Goal: Task Accomplishment & Management: Use online tool/utility

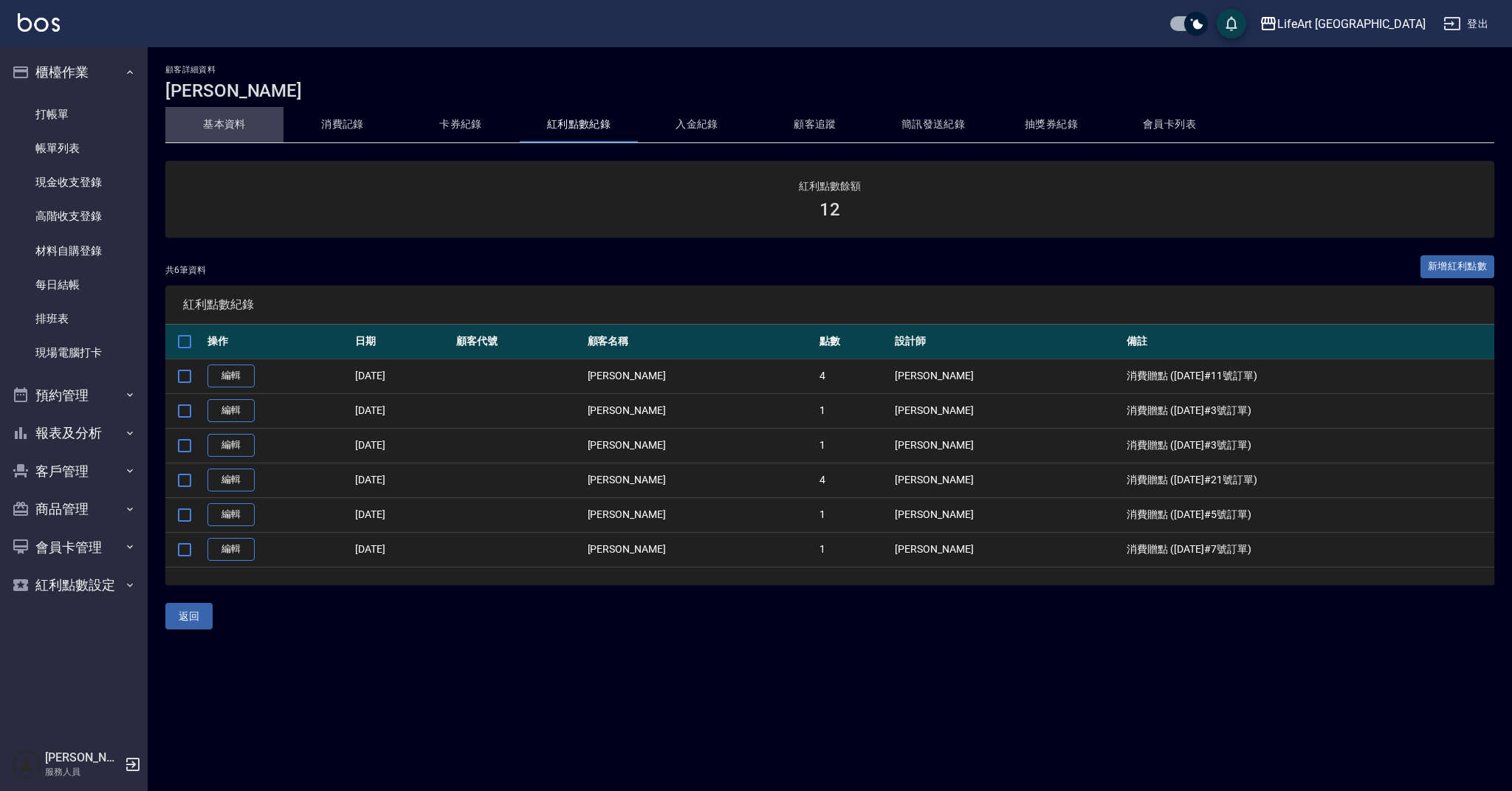
click at [231, 128] on button "基本資料" at bounding box center [225, 125] width 118 height 35
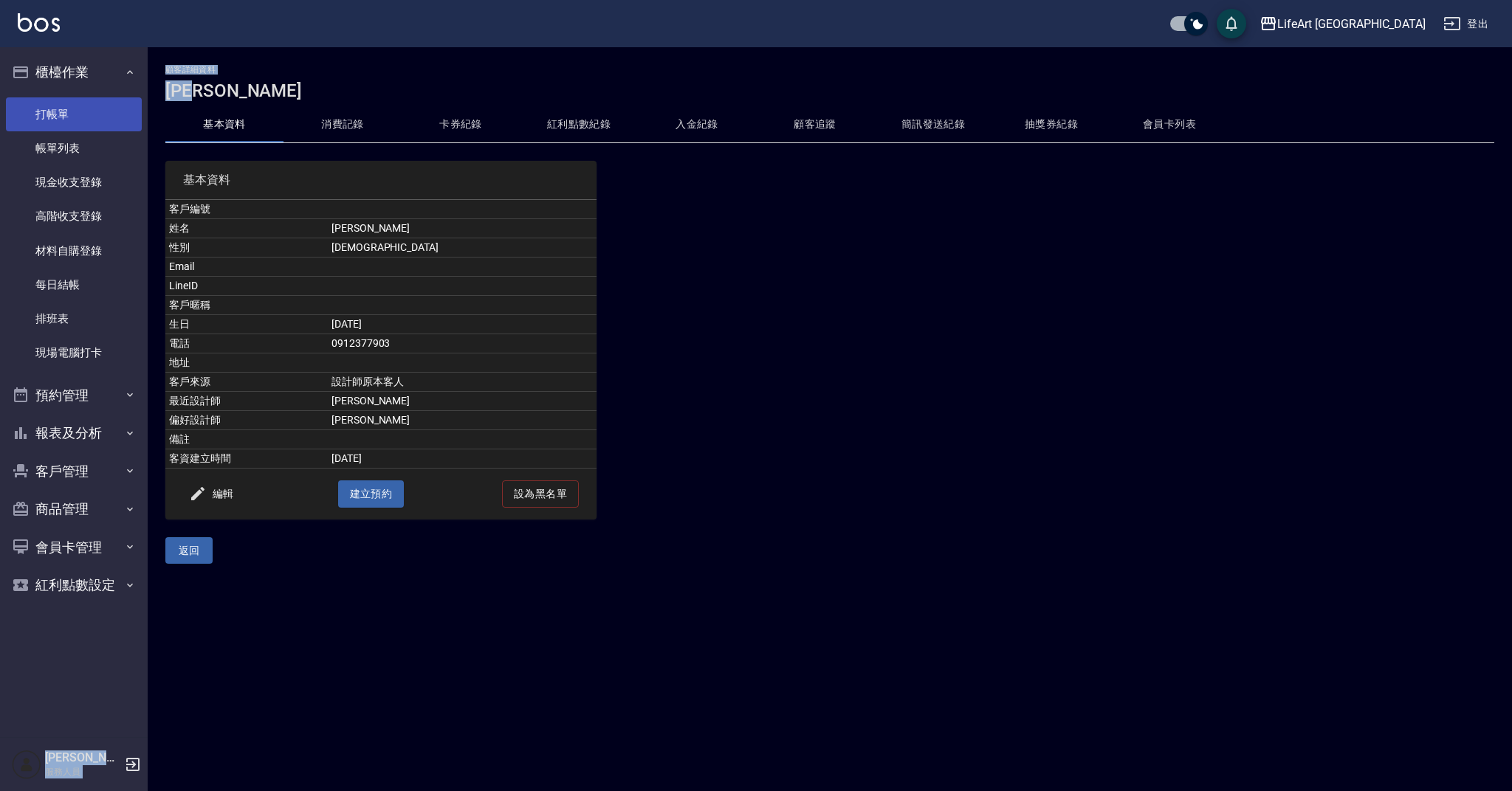
drag, startPoint x: 240, startPoint y: 93, endPoint x: 141, endPoint y: 99, distance: 99.2
click at [141, 99] on div "LifeArt 蘆洲 登出 櫃檯作業 打帳單 帳單列表 現金收支登錄 高階收支登錄 材料自購登錄 每日結帳 排班表 現場電腦打卡 預約管理 預約管理 單日預約…" at bounding box center [756, 395] width 1512 height 791
drag, startPoint x: 283, startPoint y: 101, endPoint x: 274, endPoint y: 91, distance: 13.5
click at [283, 101] on div "顧客詳細資料 [PERSON_NAME]資料 消費記錄 卡券紀錄 紅利點數紀錄 入金紀錄 顧客追蹤 簡訊發送紀錄 抽獎券紀錄 會員卡列表 基本資料 客戶編號 …" at bounding box center [830, 314] width 1364 height 499
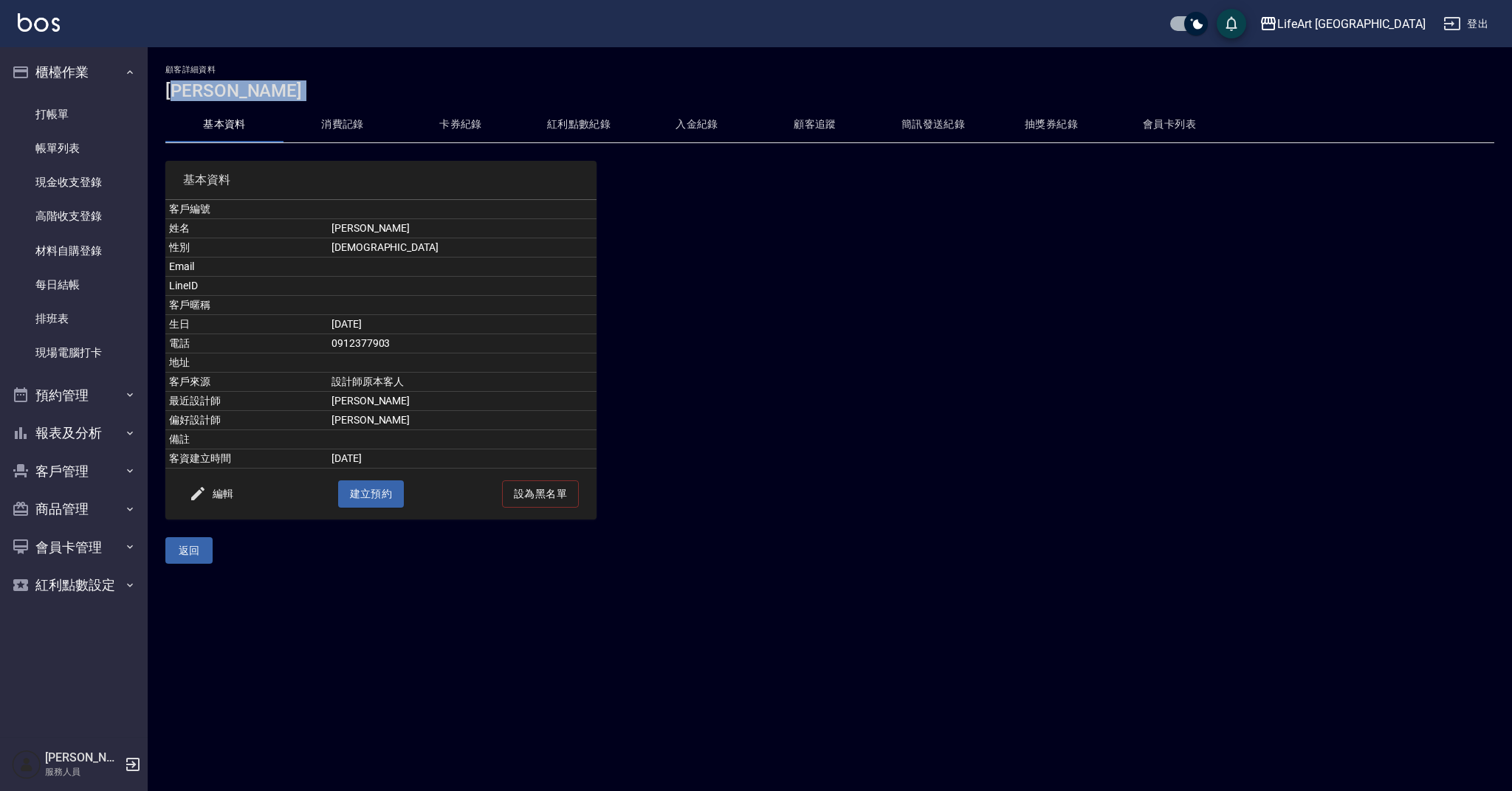
drag, startPoint x: 241, startPoint y: 102, endPoint x: 176, endPoint y: 92, distance: 65.8
click at [176, 92] on div "顧客詳細資料 [PERSON_NAME]資料 消費記錄 卡券紀錄 紅利點數紀錄 入金紀錄 顧客追蹤 簡訊發送紀錄 抽獎券紀錄 會員卡列表 基本資料 客戶編號 …" at bounding box center [830, 314] width 1364 height 499
click at [197, 96] on h3 "[PERSON_NAME]" at bounding box center [830, 91] width 1329 height 21
drag, startPoint x: 165, startPoint y: 91, endPoint x: 216, endPoint y: 95, distance: 51.2
click at [216, 95] on div "顧客詳細資料 [PERSON_NAME]資料 消費記錄 卡券紀錄 紅利點數紀錄 入金紀錄 顧客追蹤 簡訊發送紀錄 抽獎券紀錄 會員卡列表 基本資料 客戶編號 …" at bounding box center [830, 314] width 1364 height 499
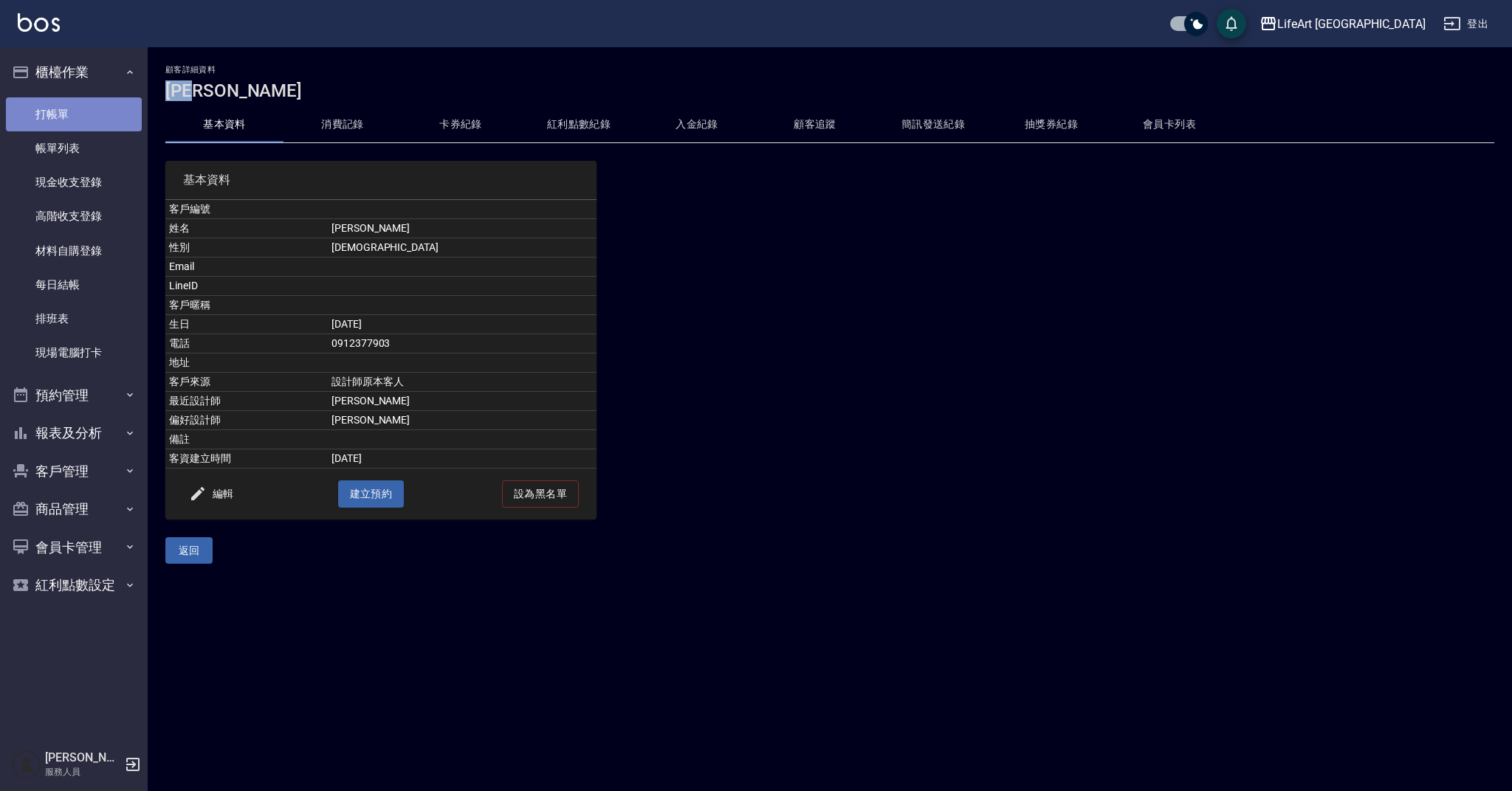
click at [79, 105] on link "打帳單" at bounding box center [74, 115] width 136 height 34
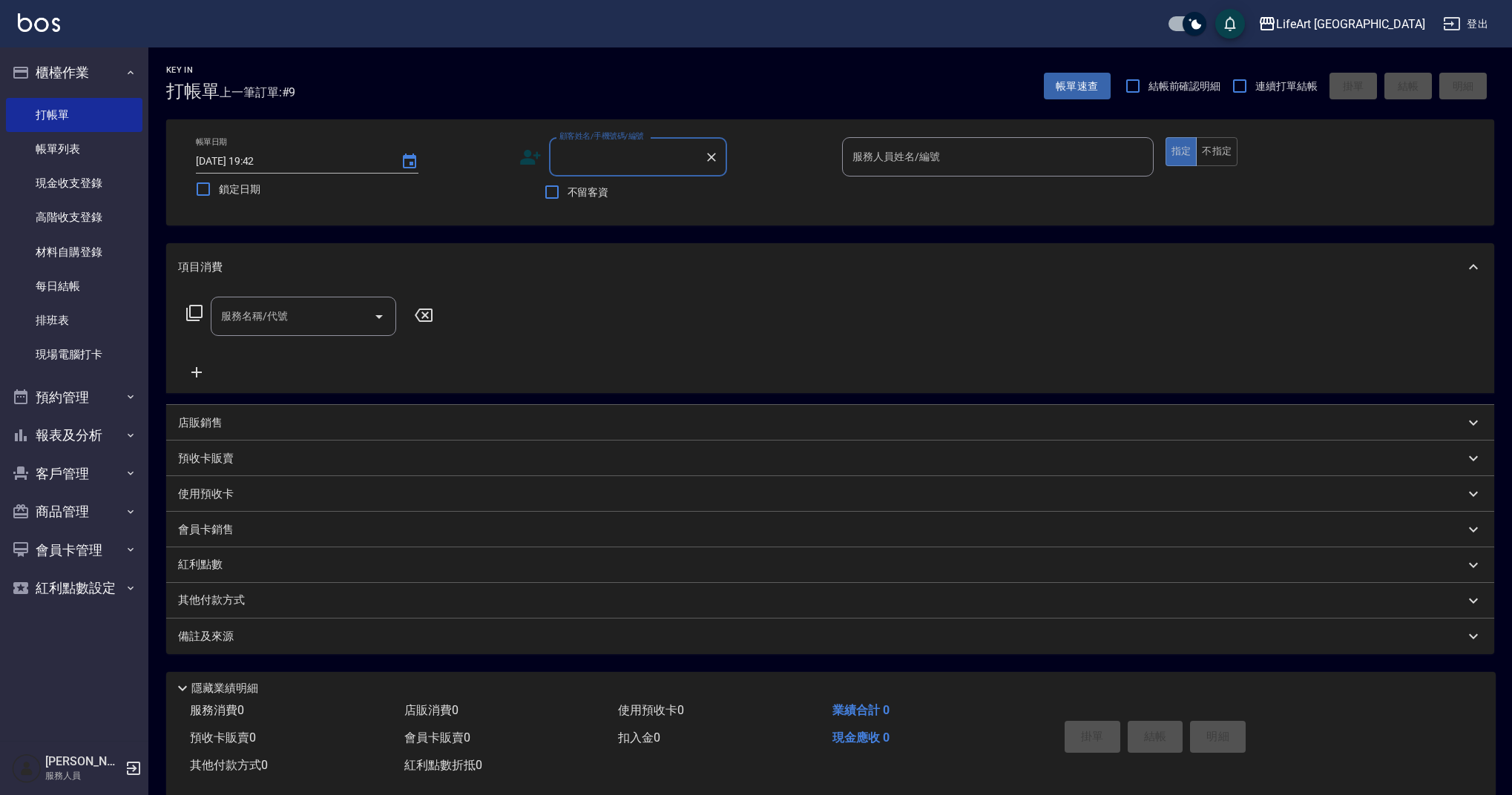
click at [608, 157] on input "顧客姓名/手機號碼/編號" at bounding box center [627, 157] width 142 height 26
click at [618, 155] on input "顧客姓名/手機號碼/編號" at bounding box center [627, 157] width 142 height 26
drag, startPoint x: 618, startPoint y: 194, endPoint x: 1056, endPoint y: 152, distance: 440.0
click at [618, 194] on li "[PERSON_NAME]/0912377903/" at bounding box center [638, 195] width 178 height 25
type input "[PERSON_NAME]/0912377903/"
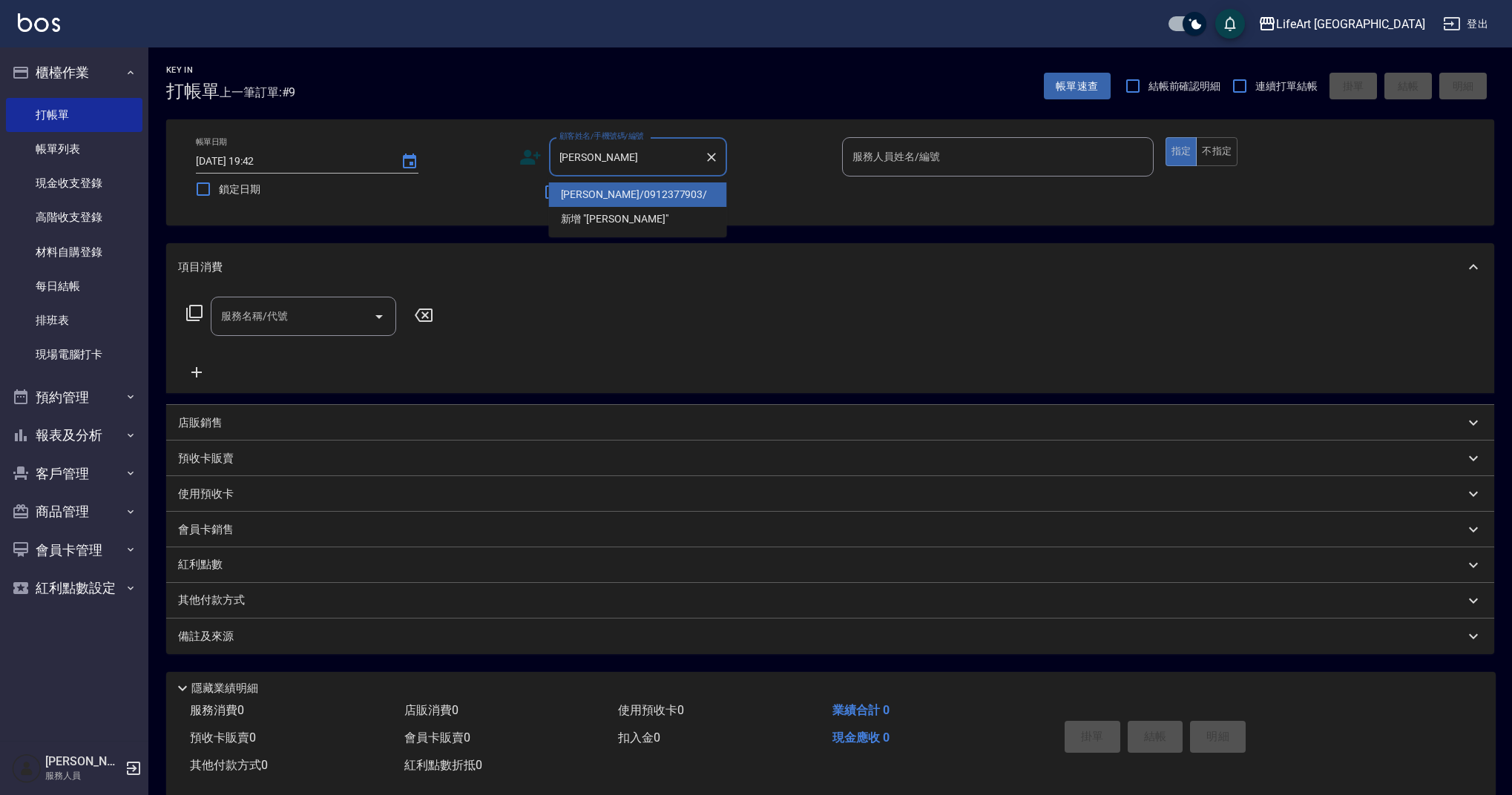
type input "[PERSON_NAME]"
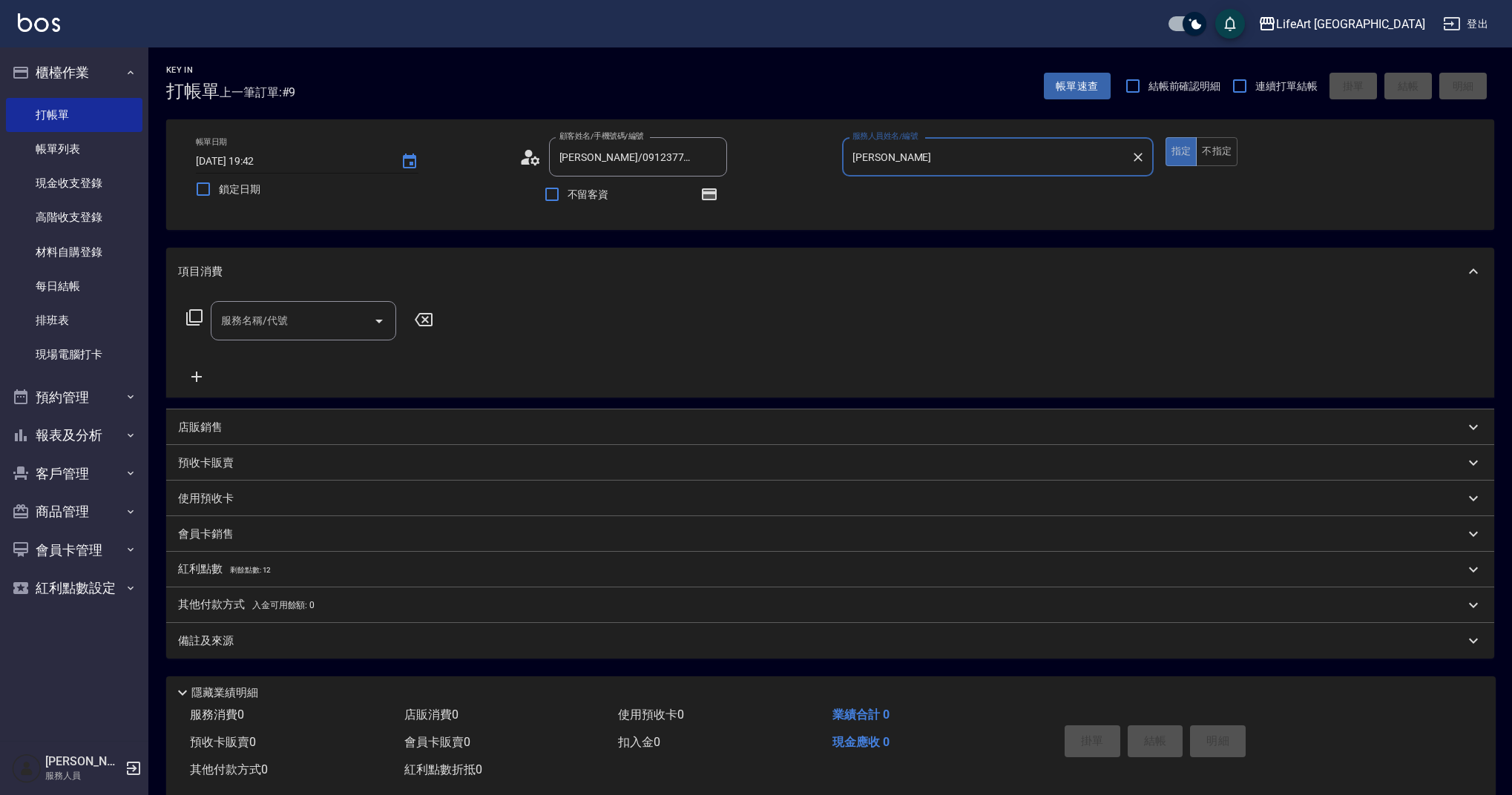
click at [312, 157] on input "[DATE] 19:42" at bounding box center [291, 161] width 190 height 25
click at [412, 160] on icon "Choose date, selected date is 2025-08-11" at bounding box center [409, 161] width 18 height 18
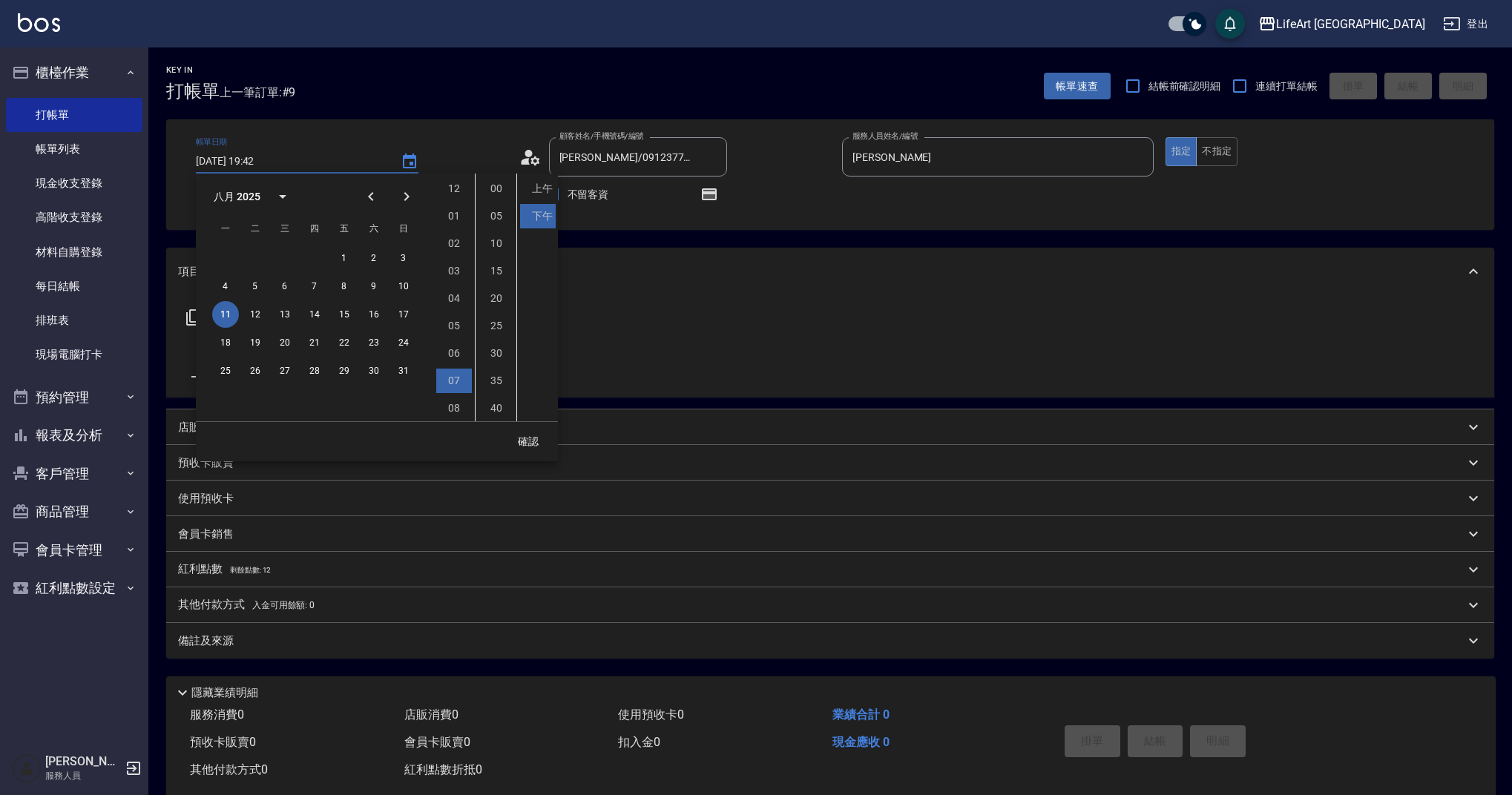
scroll to position [83, 0]
click at [252, 320] on button "12" at bounding box center [255, 314] width 27 height 27
type input "[DATE] 19:42"
click at [530, 439] on button "確認" at bounding box center [528, 442] width 47 height 28
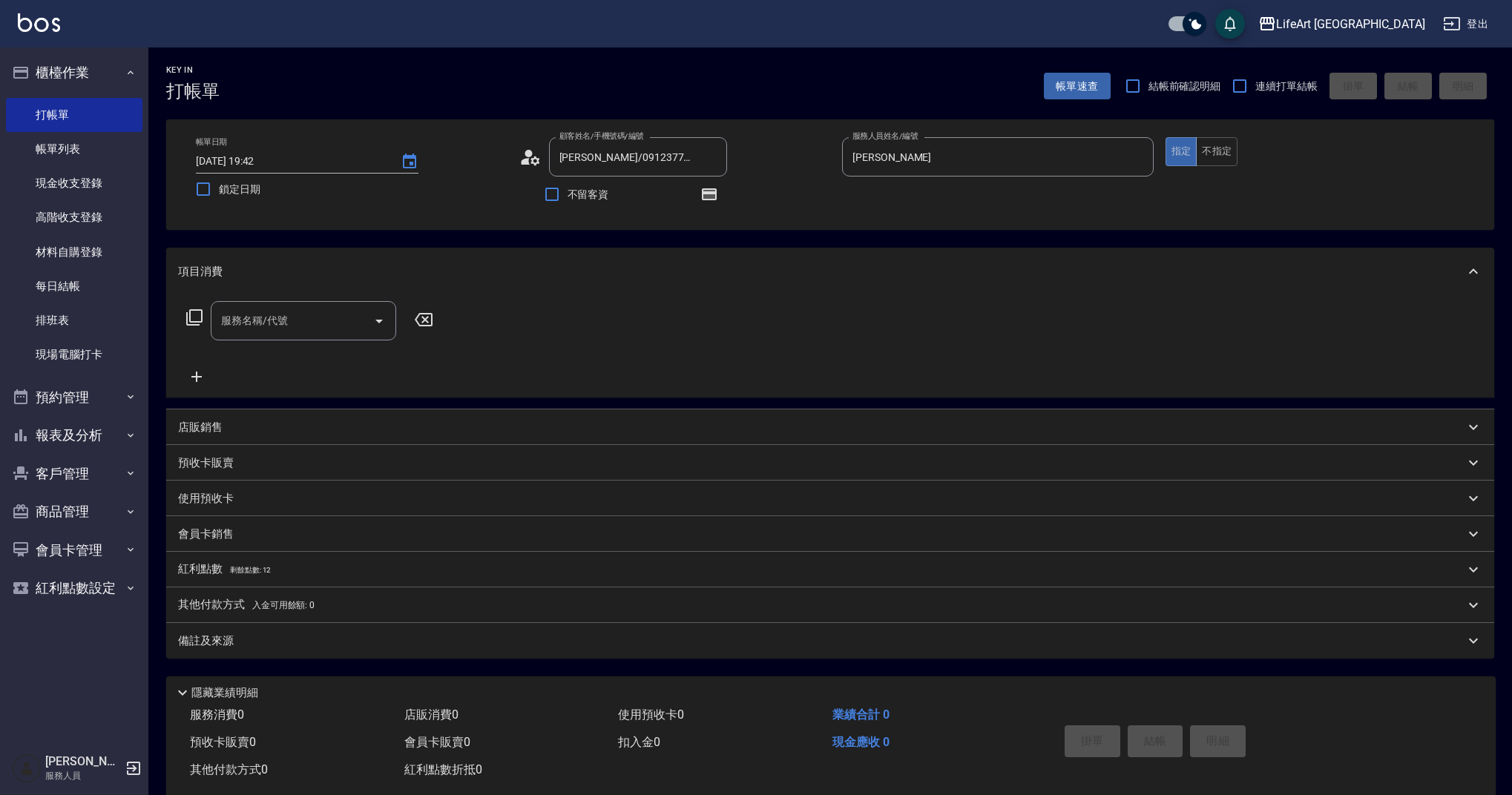
click at [305, 323] on input "服務名稱/代號" at bounding box center [292, 321] width 150 height 26
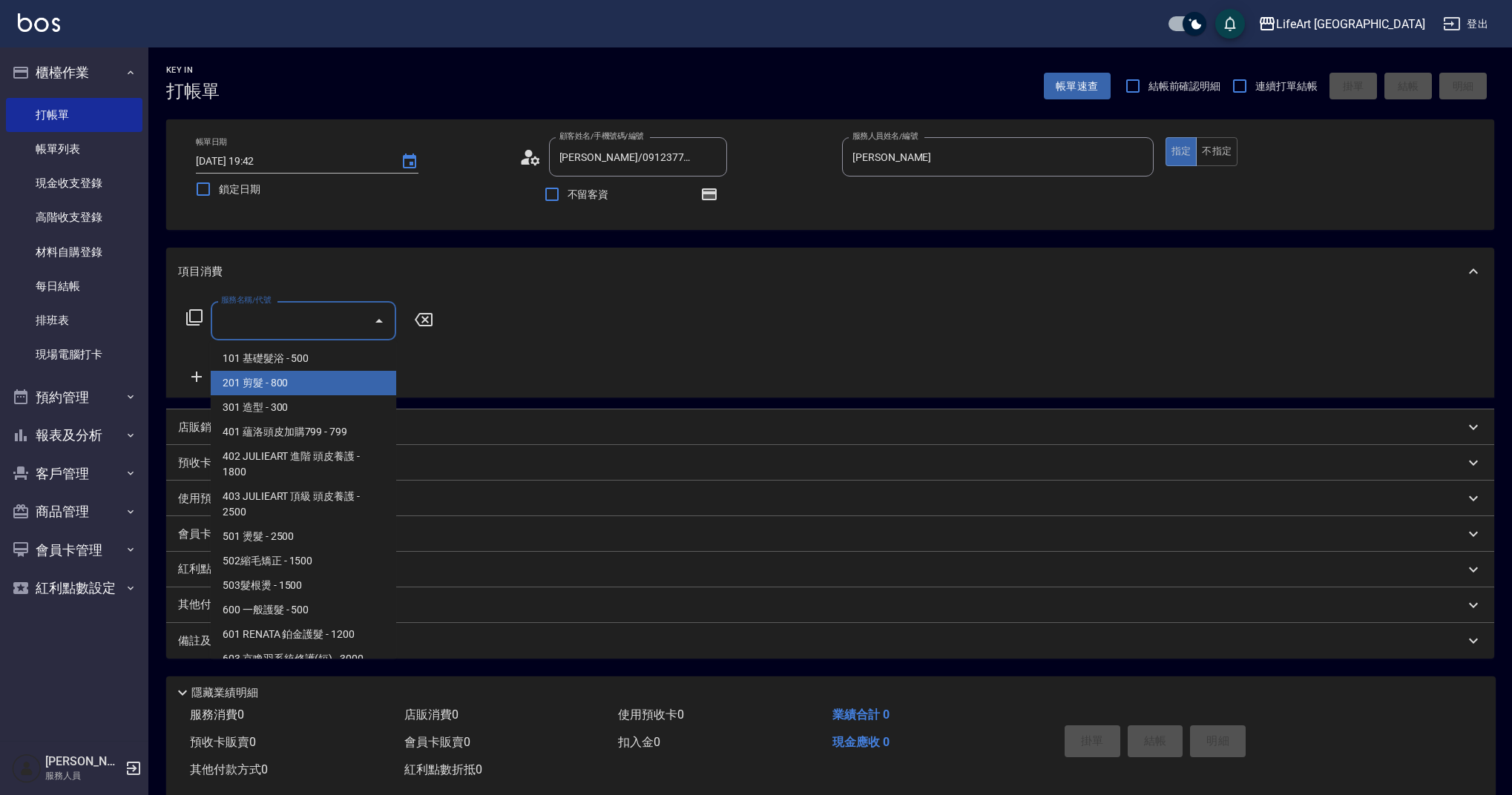
click at [294, 378] on span "201 剪髮 - 800" at bounding box center [304, 383] width 186 height 25
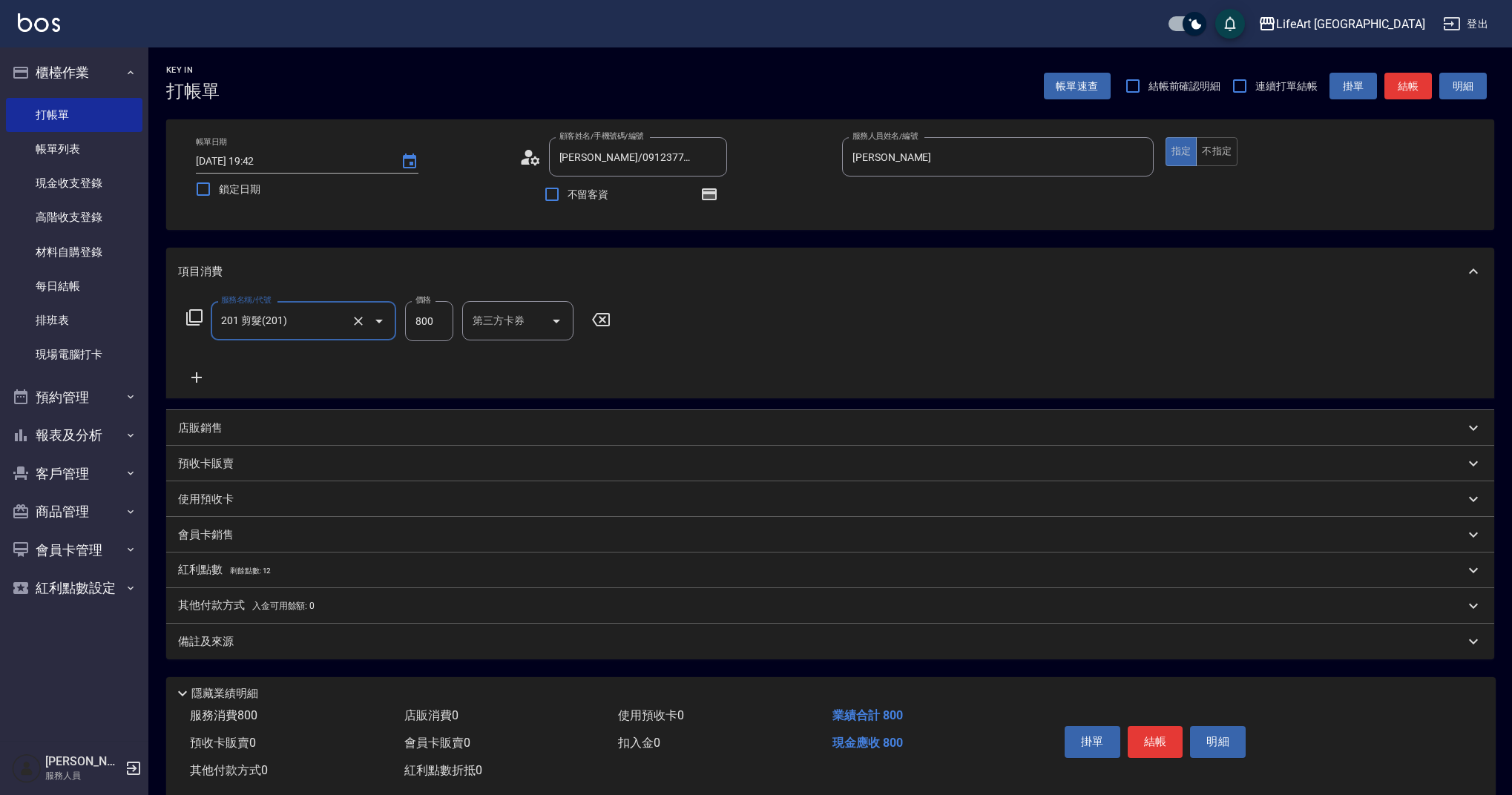
type input "201 剪髮(201)"
drag, startPoint x: 445, startPoint y: 320, endPoint x: 375, endPoint y: 323, distance: 70.1
click at [375, 323] on div "服務名稱/代號 201 剪髮(201) 服務名稱/代號 價格 800 價格 洗-1 洗-1 第三方卡券 第三方卡券" at bounding box center [448, 321] width 540 height 40
type input "900"
click at [378, 566] on div "紅利點數 剩餘點數: 12" at bounding box center [821, 570] width 1286 height 16
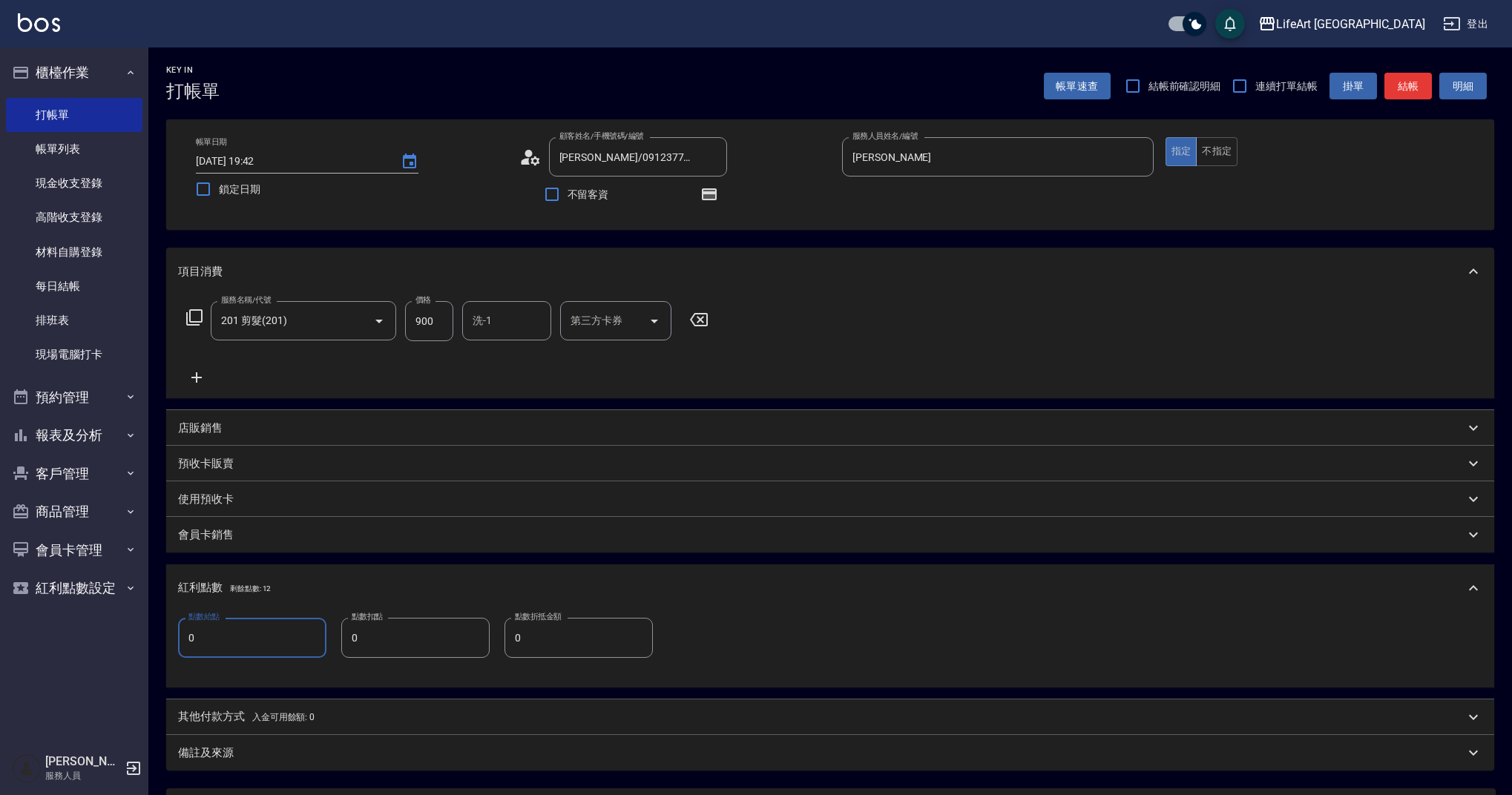
drag, startPoint x: 231, startPoint y: 647, endPoint x: 176, endPoint y: 643, distance: 55.1
click at [176, 643] on div "點數給點 0 點數給點 點數扣點 0 點數扣點 點數折抵金額 0 點數折抵金額" at bounding box center [830, 650] width 1328 height 76
type input "2"
click at [250, 723] on p "其他付款方式 入金可用餘額: 0" at bounding box center [246, 717] width 137 height 16
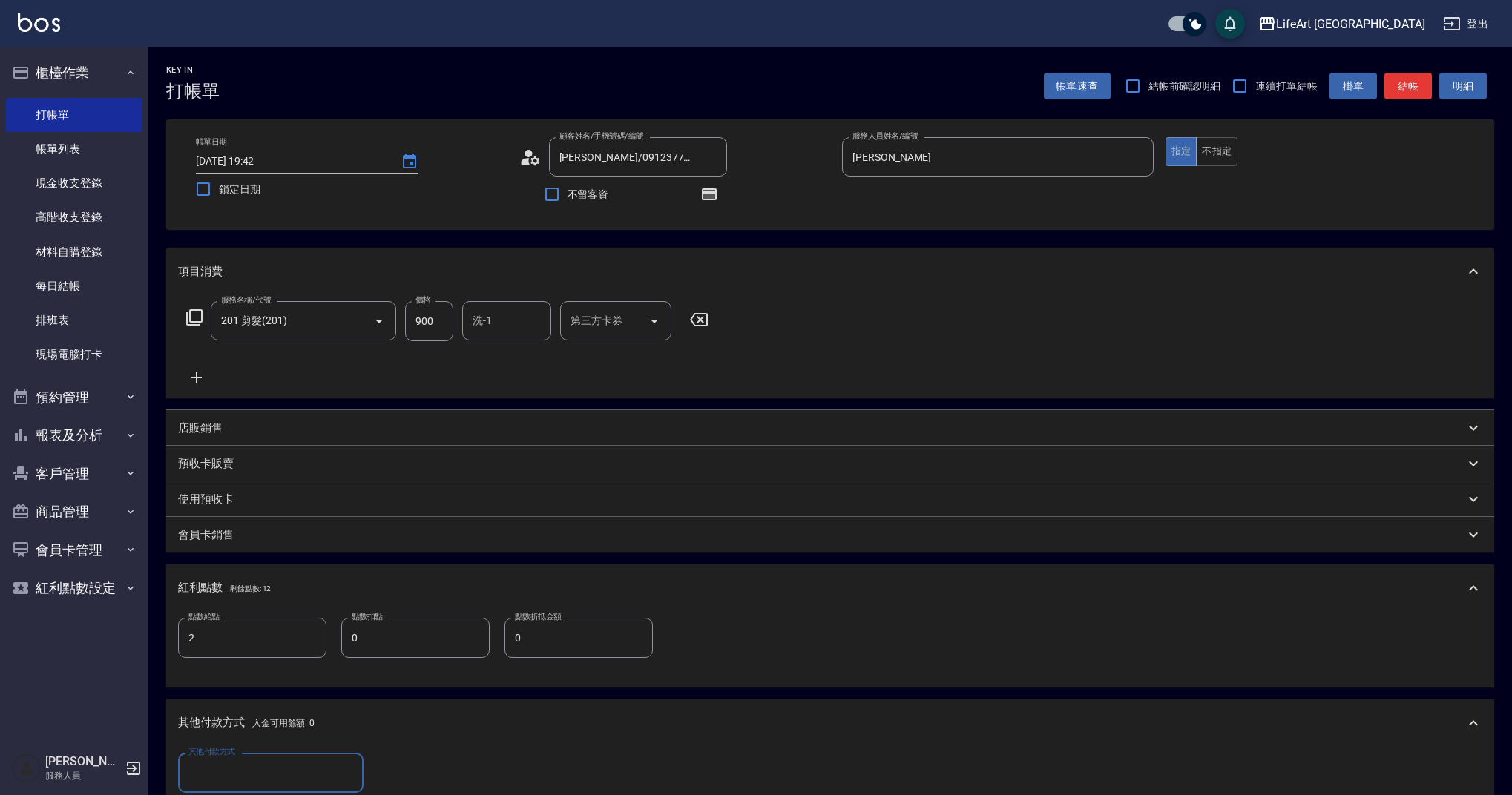
click at [304, 766] on input "其他付款方式" at bounding box center [271, 773] width 172 height 26
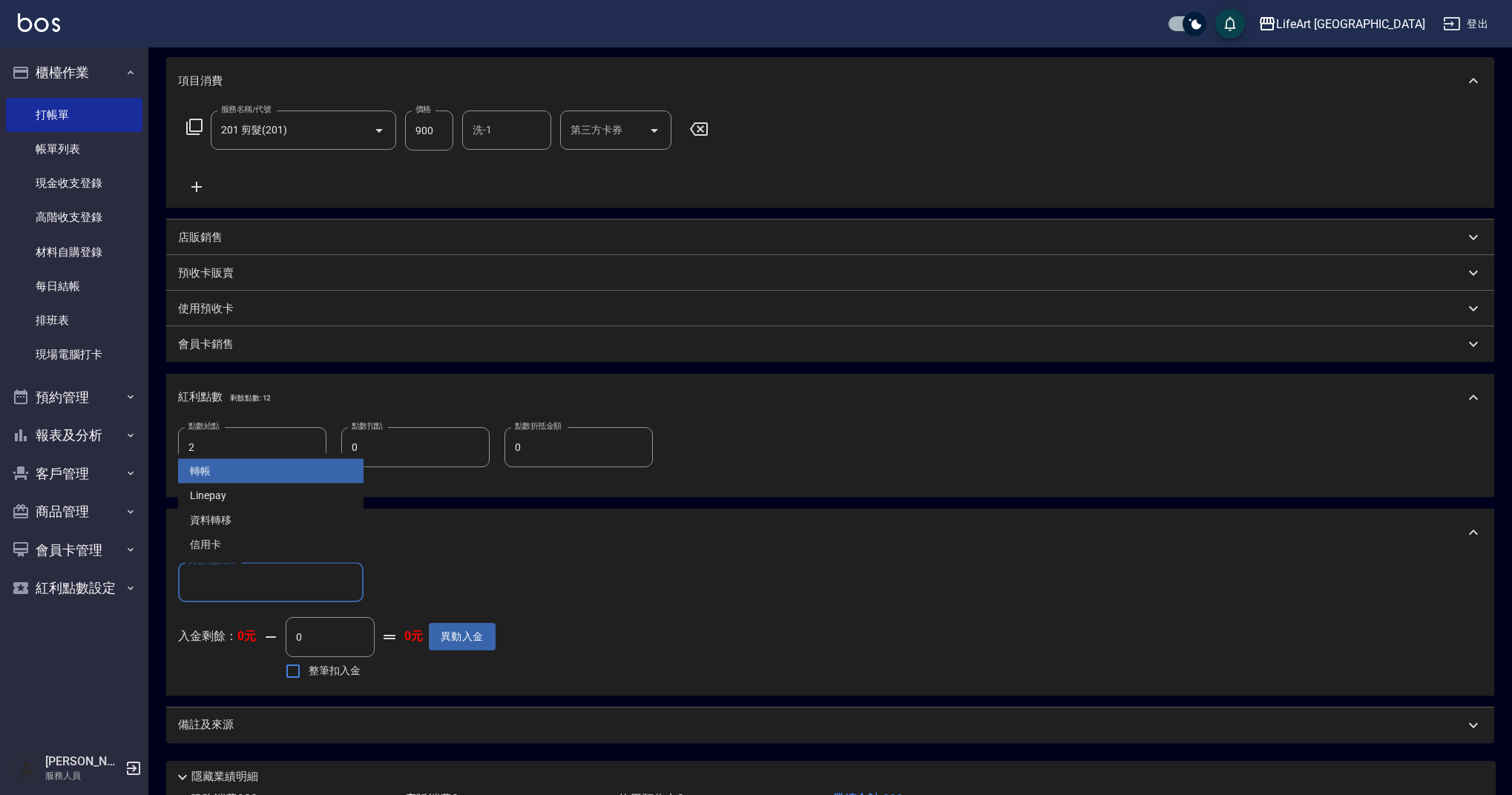
scroll to position [239, 0]
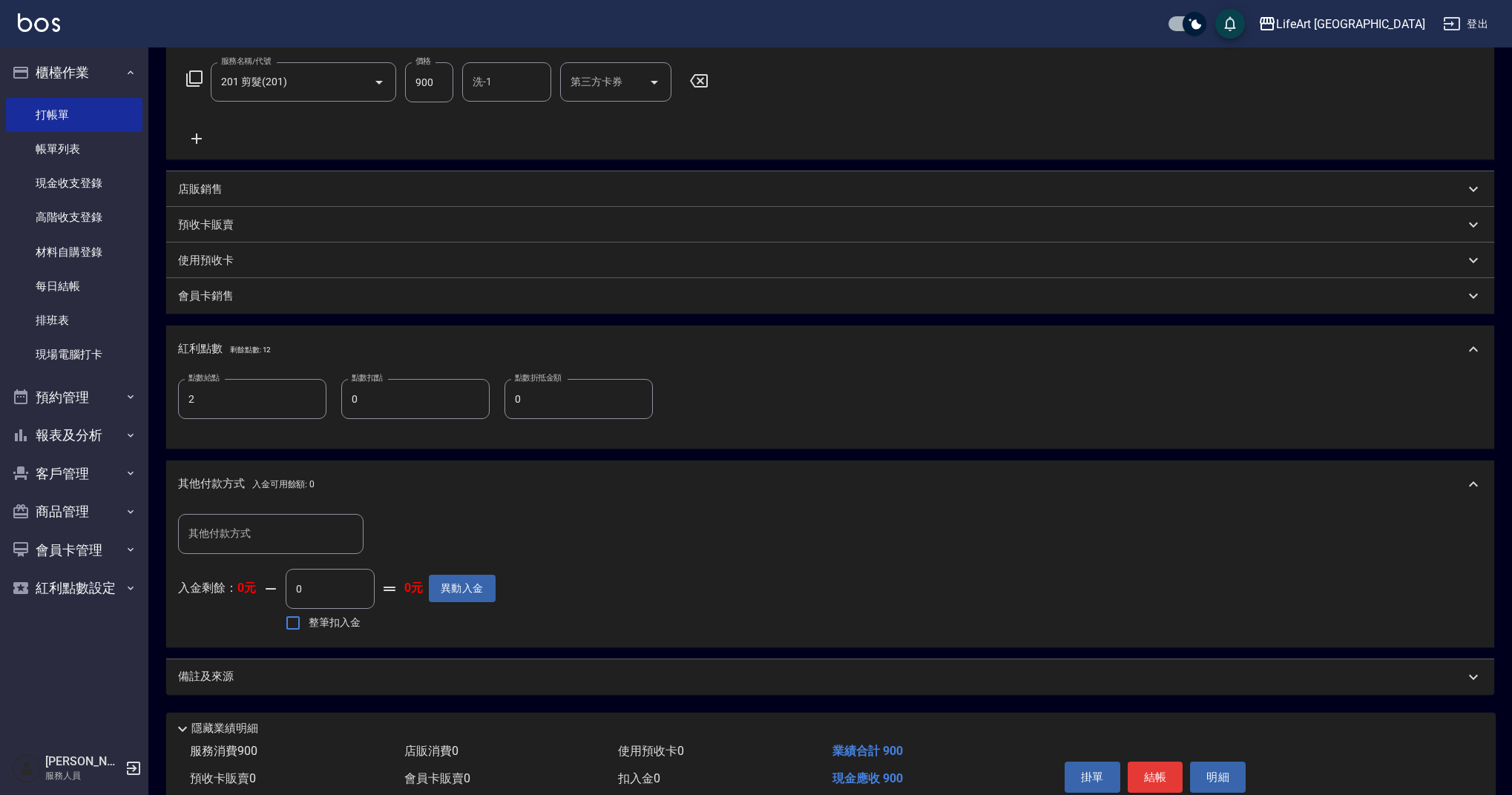
click at [227, 300] on p "會員卡銷售" at bounding box center [206, 296] width 56 height 15
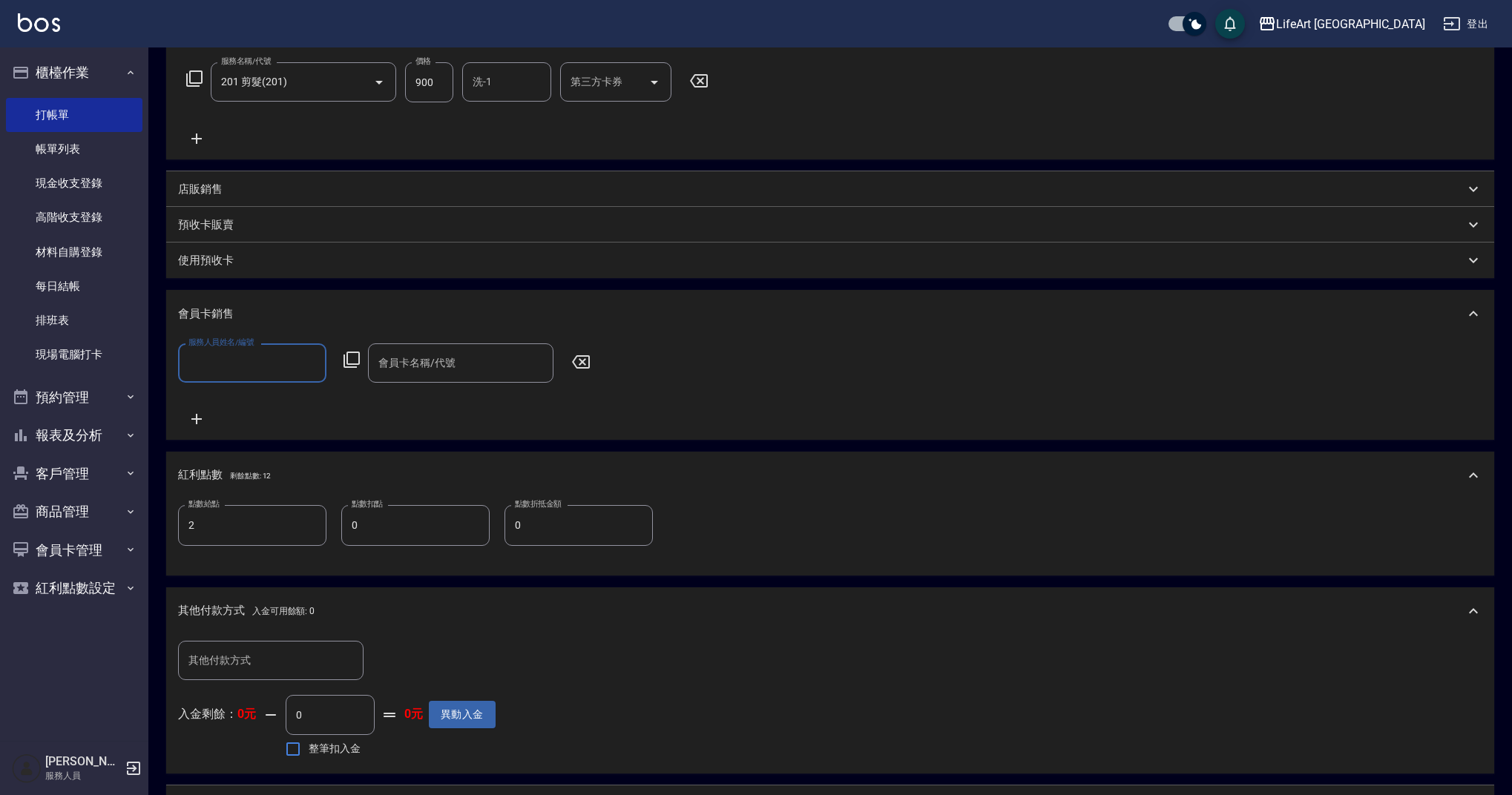
click at [243, 361] on input "服務人員姓名/編號" at bounding box center [252, 363] width 135 height 26
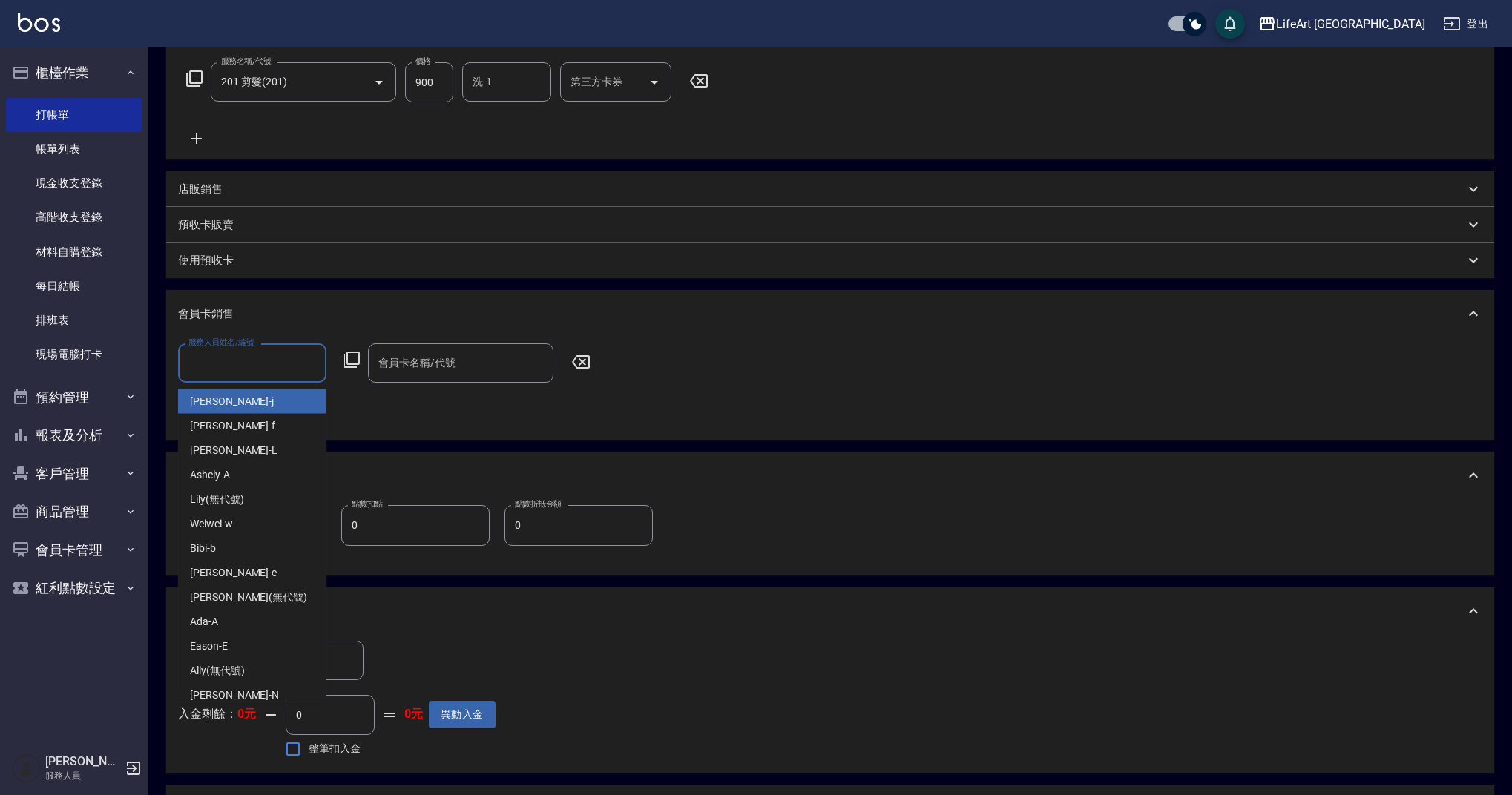
click at [240, 402] on div "[PERSON_NAME]" at bounding box center [252, 402] width 148 height 25
type input "[PERSON_NAME]"
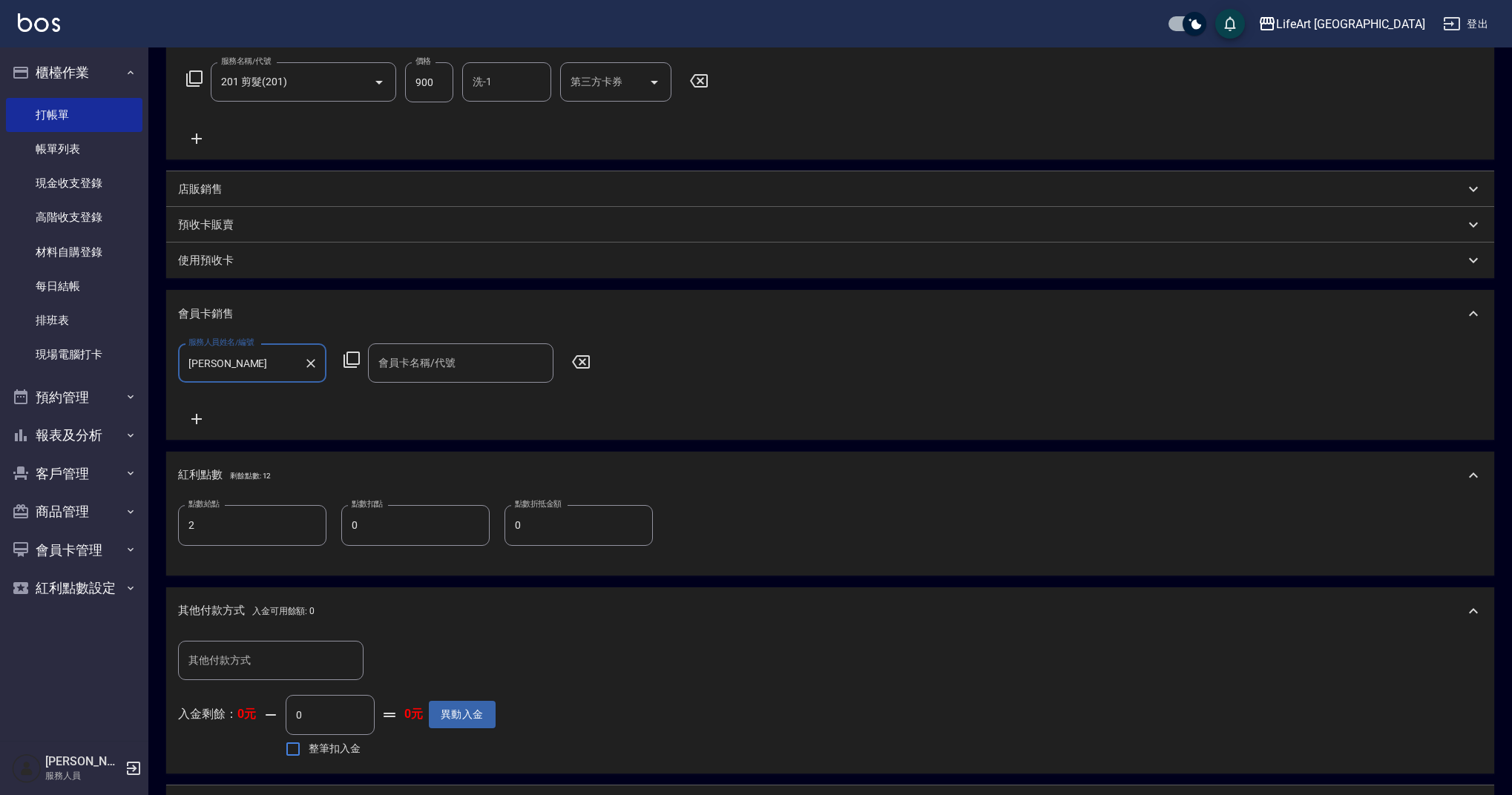
click at [397, 384] on div "服務人員姓名/編號 [PERSON_NAME] 服務人員姓名/編號 會員卡名稱/代號 會員卡名稱/代號" at bounding box center [829, 385] width 1304 height 84
click at [397, 377] on div "會員卡名稱/代號" at bounding box center [461, 362] width 186 height 39
click at [423, 399] on span "會員卡一號 - 01" at bounding box center [461, 402] width 186 height 25
type input "會員卡一號-365天"
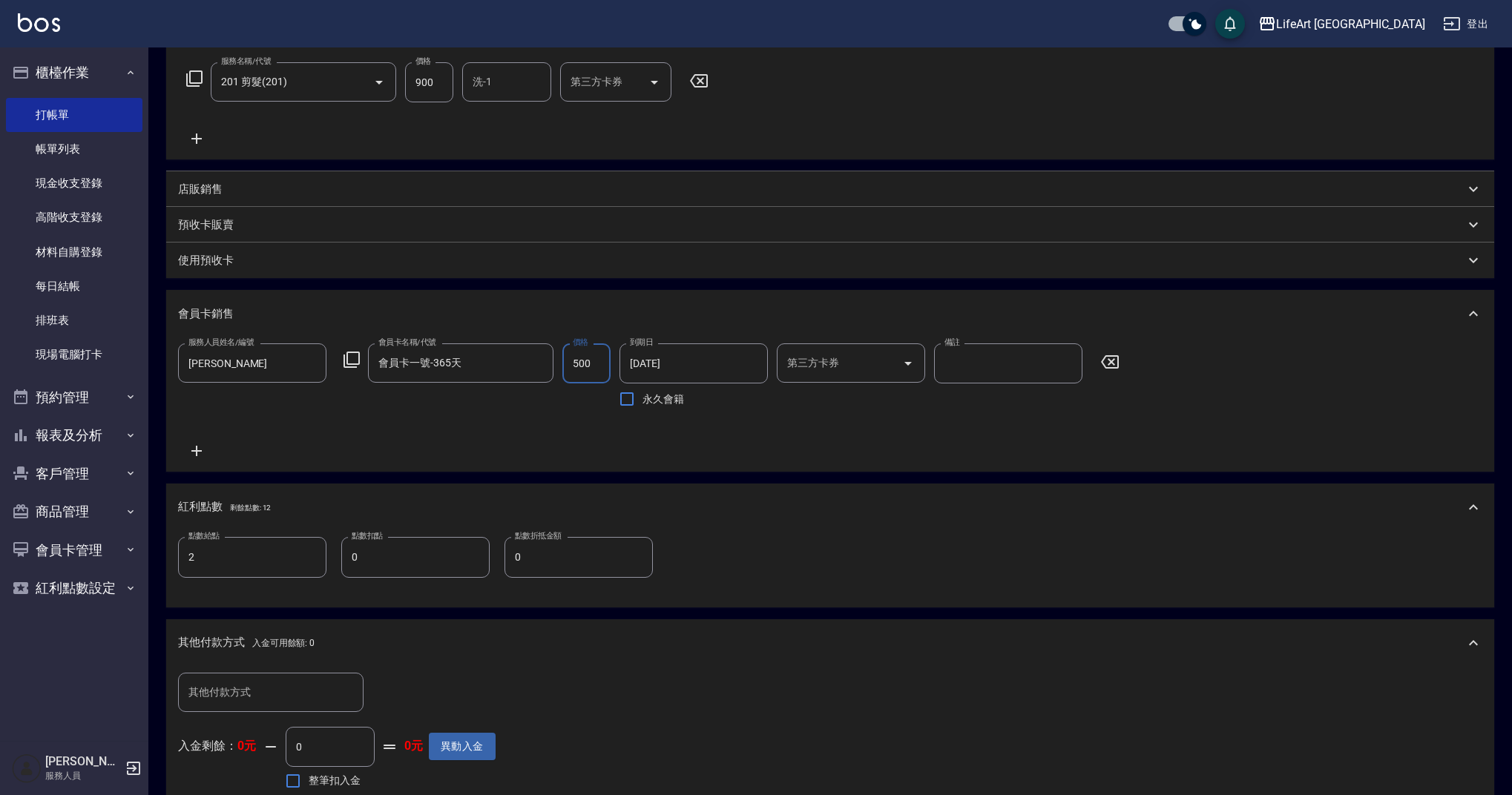
scroll to position [464, 0]
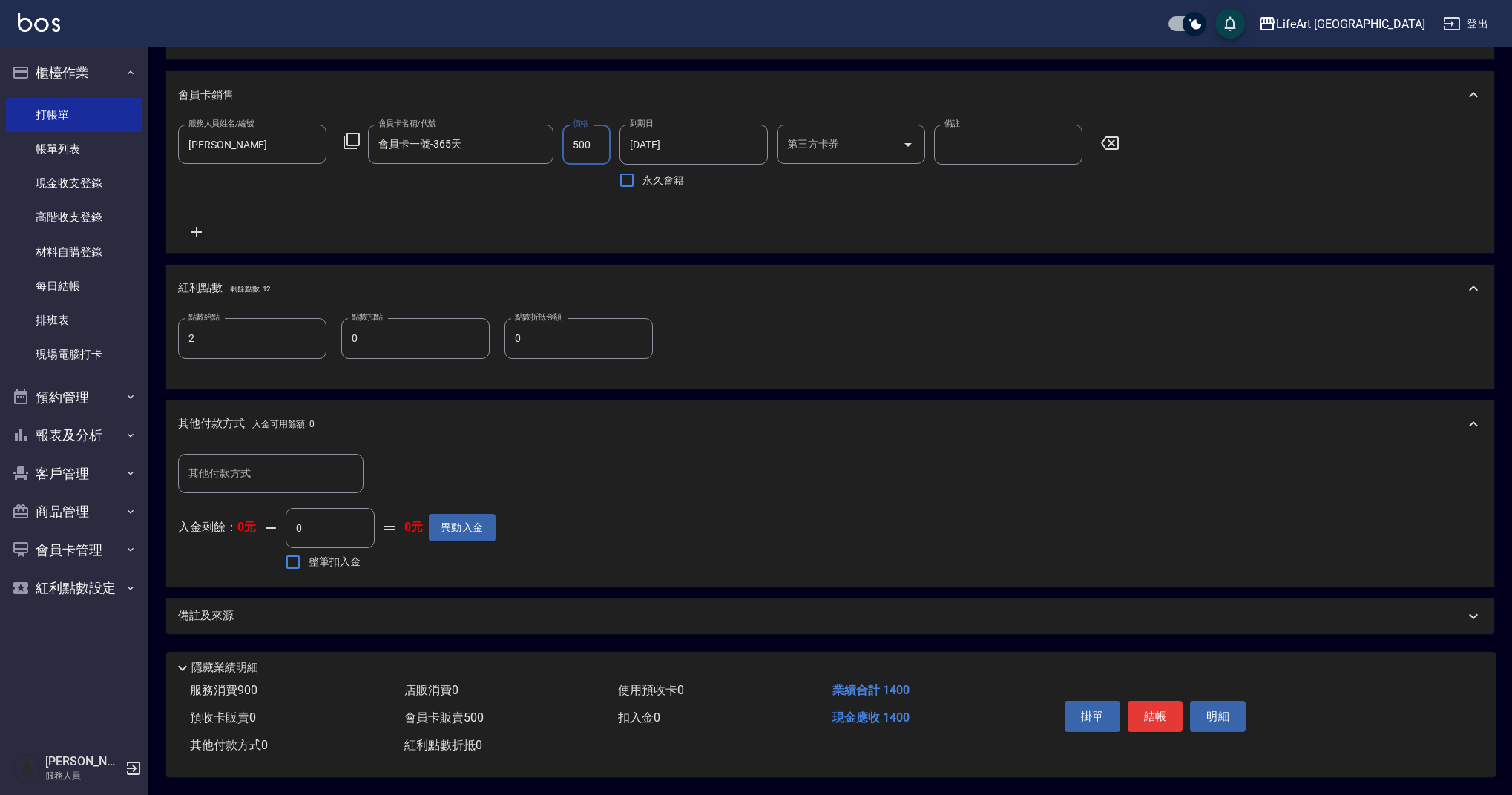
type input "500"
click at [339, 599] on div "備註及來源" at bounding box center [830, 617] width 1328 height 36
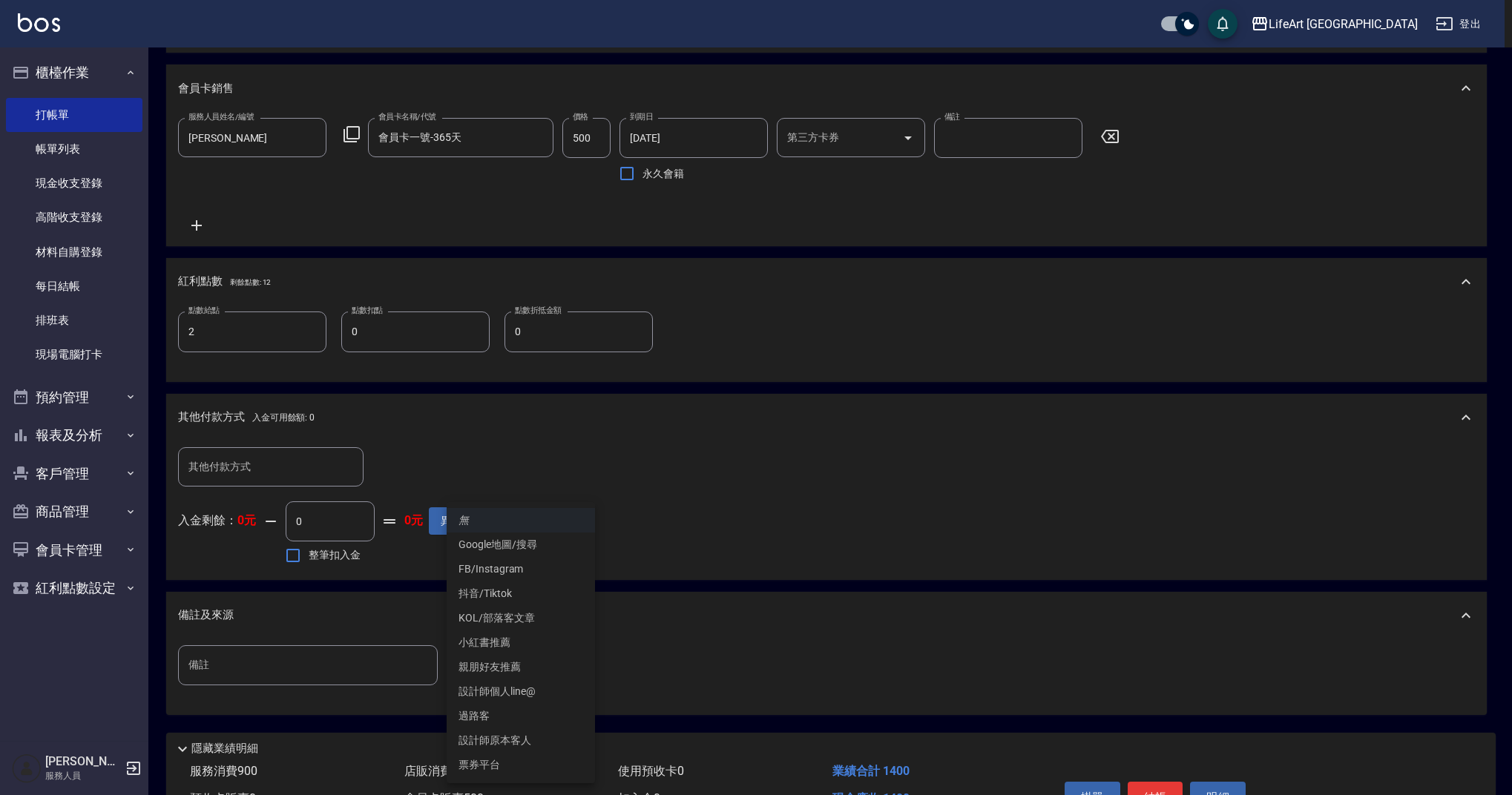
click at [515, 676] on body "LifeArt 蘆洲 登出 櫃檯作業 打帳單 帳單列表 現金收支登錄 高階收支登錄 材料自購登錄 每日結帳 排班表 現場電腦打卡 預約管理 預約管理 單日預約…" at bounding box center [756, 206] width 1512 height 1340
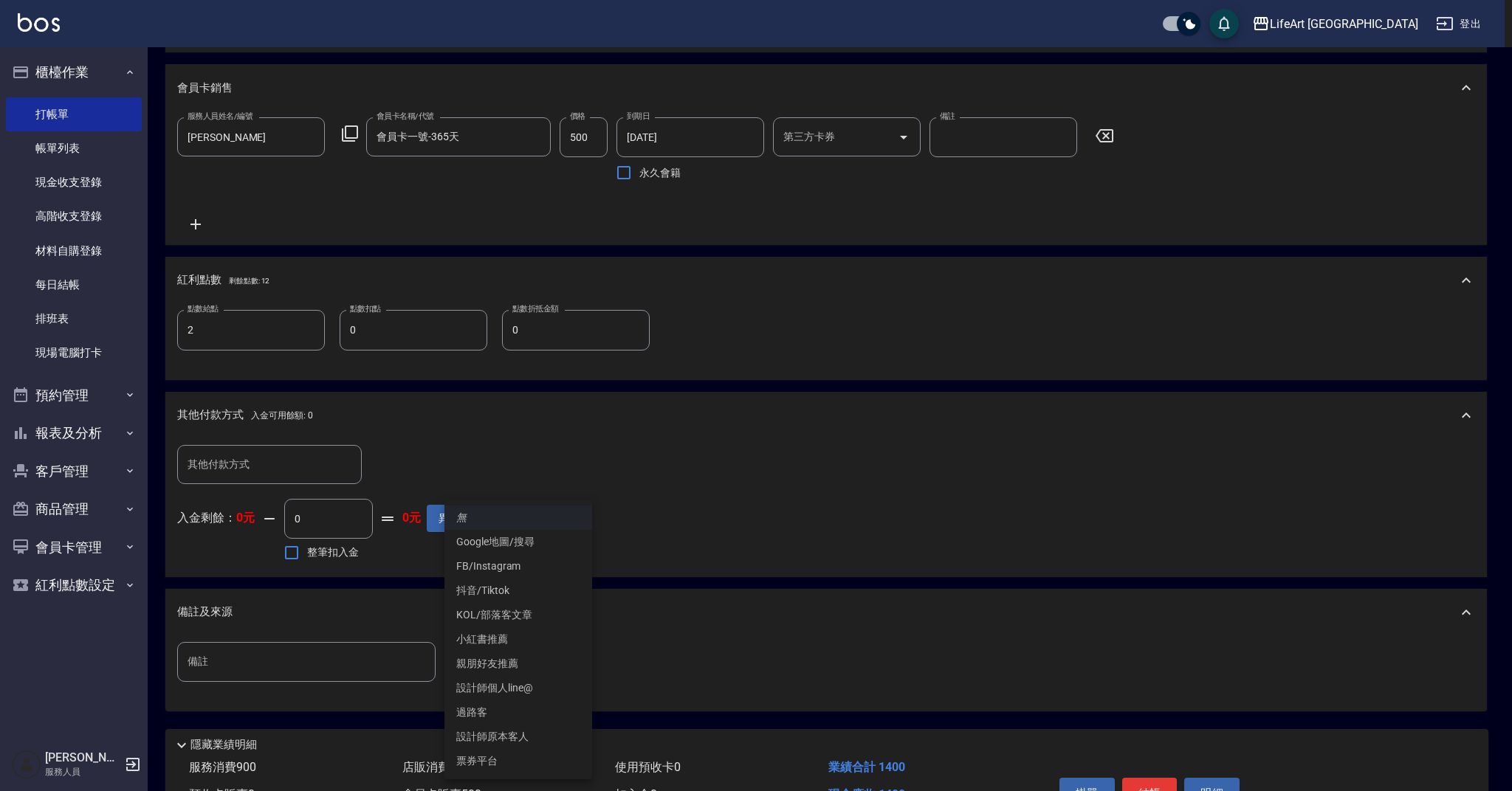
click at [505, 730] on li "設計師原本客人" at bounding box center [518, 737] width 148 height 25
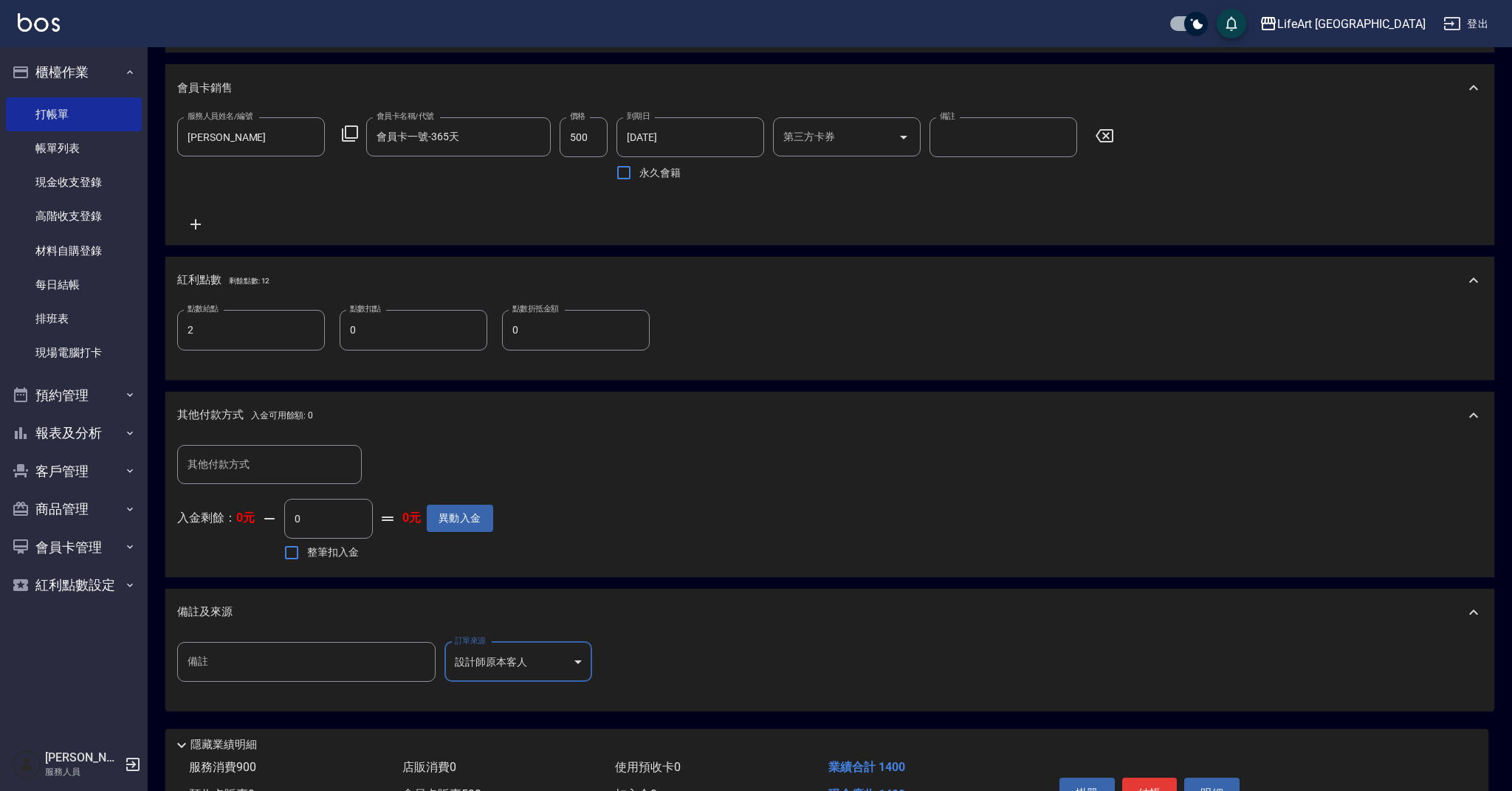
type input "設計師原本客人"
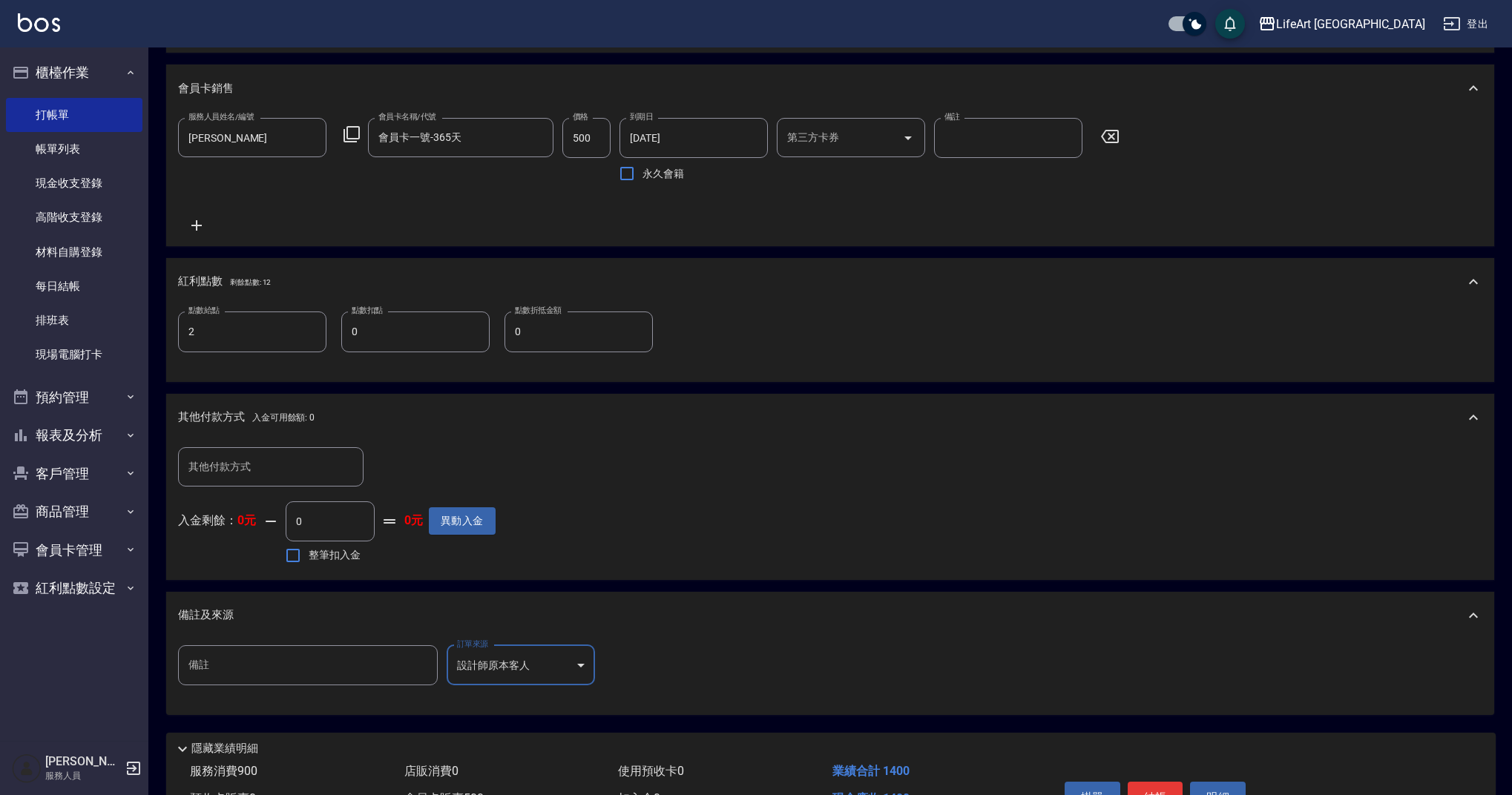
scroll to position [552, 0]
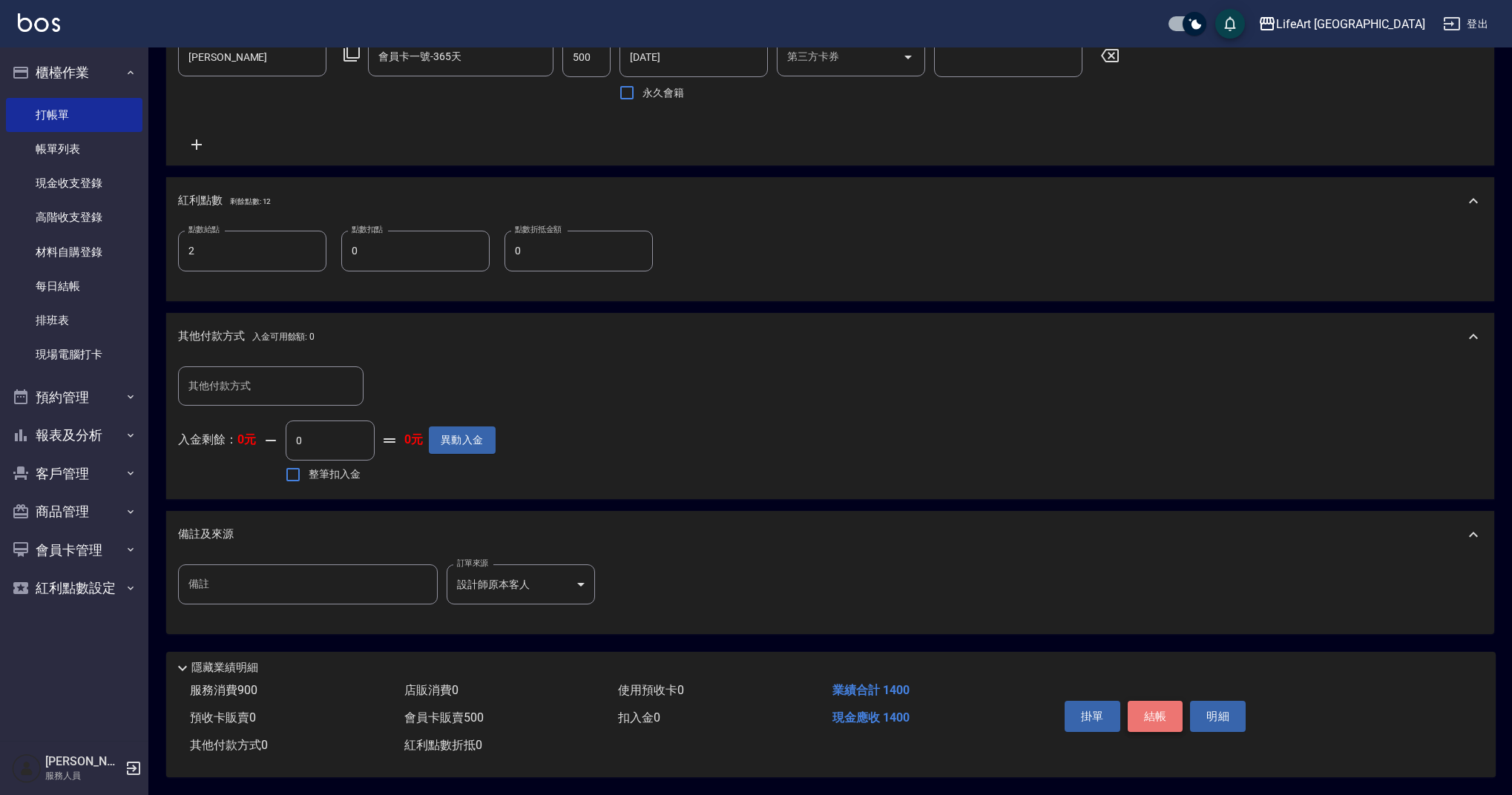
click at [1169, 720] on button "結帳" at bounding box center [1156, 716] width 56 height 31
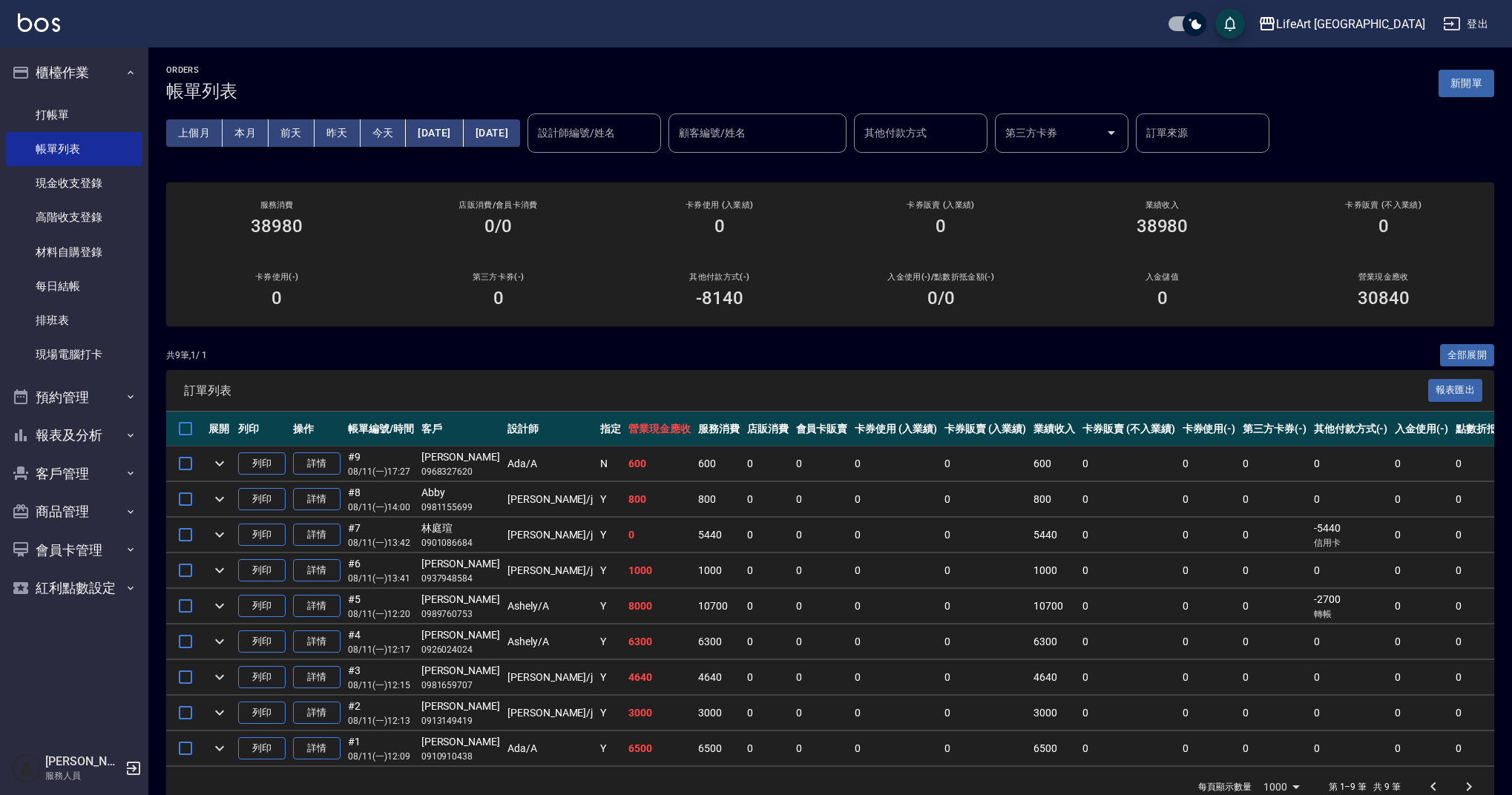
click at [449, 141] on button "[DATE]" at bounding box center [434, 134] width 57 height 28
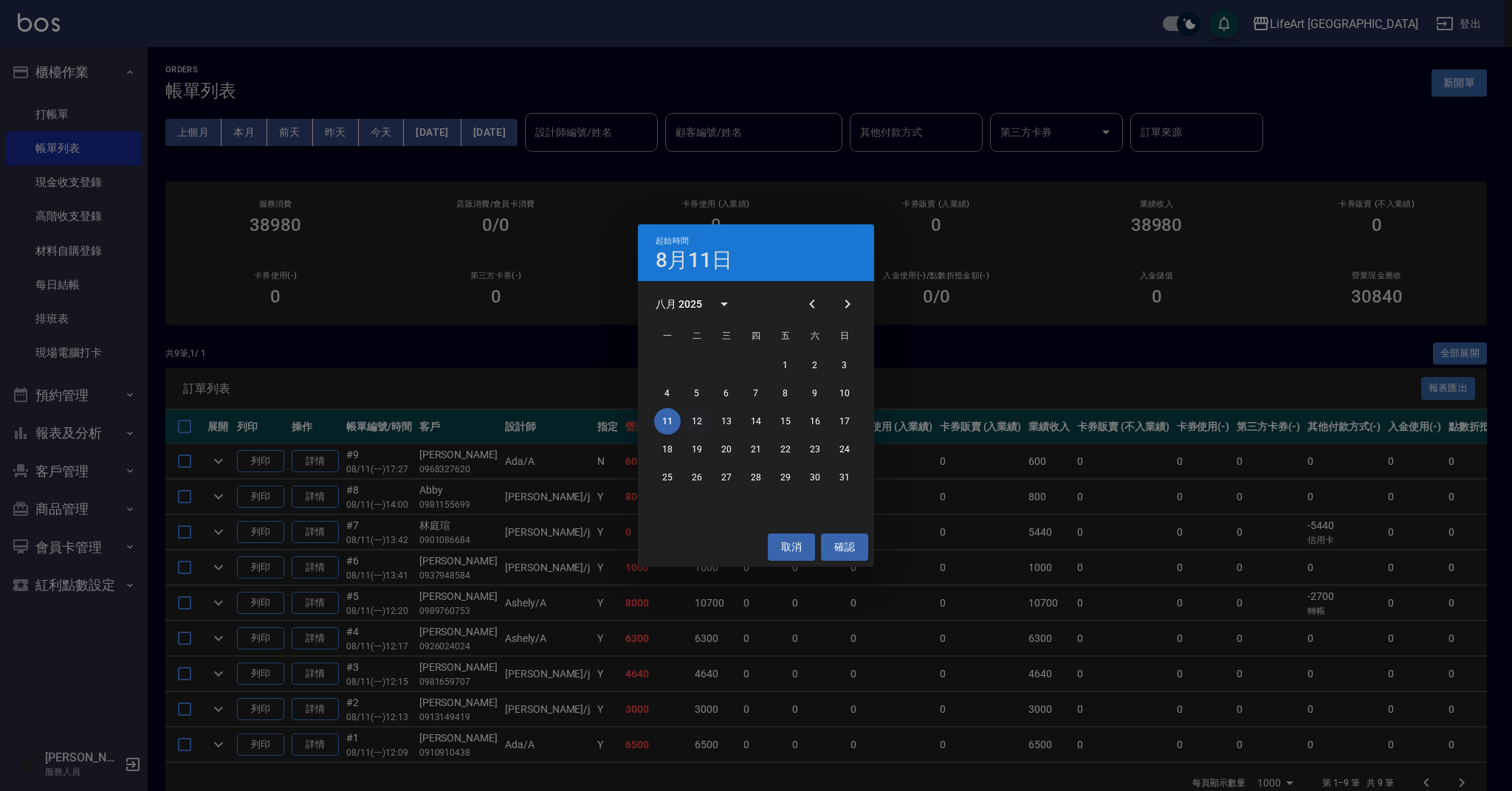
click at [704, 418] on button "12" at bounding box center [697, 421] width 27 height 27
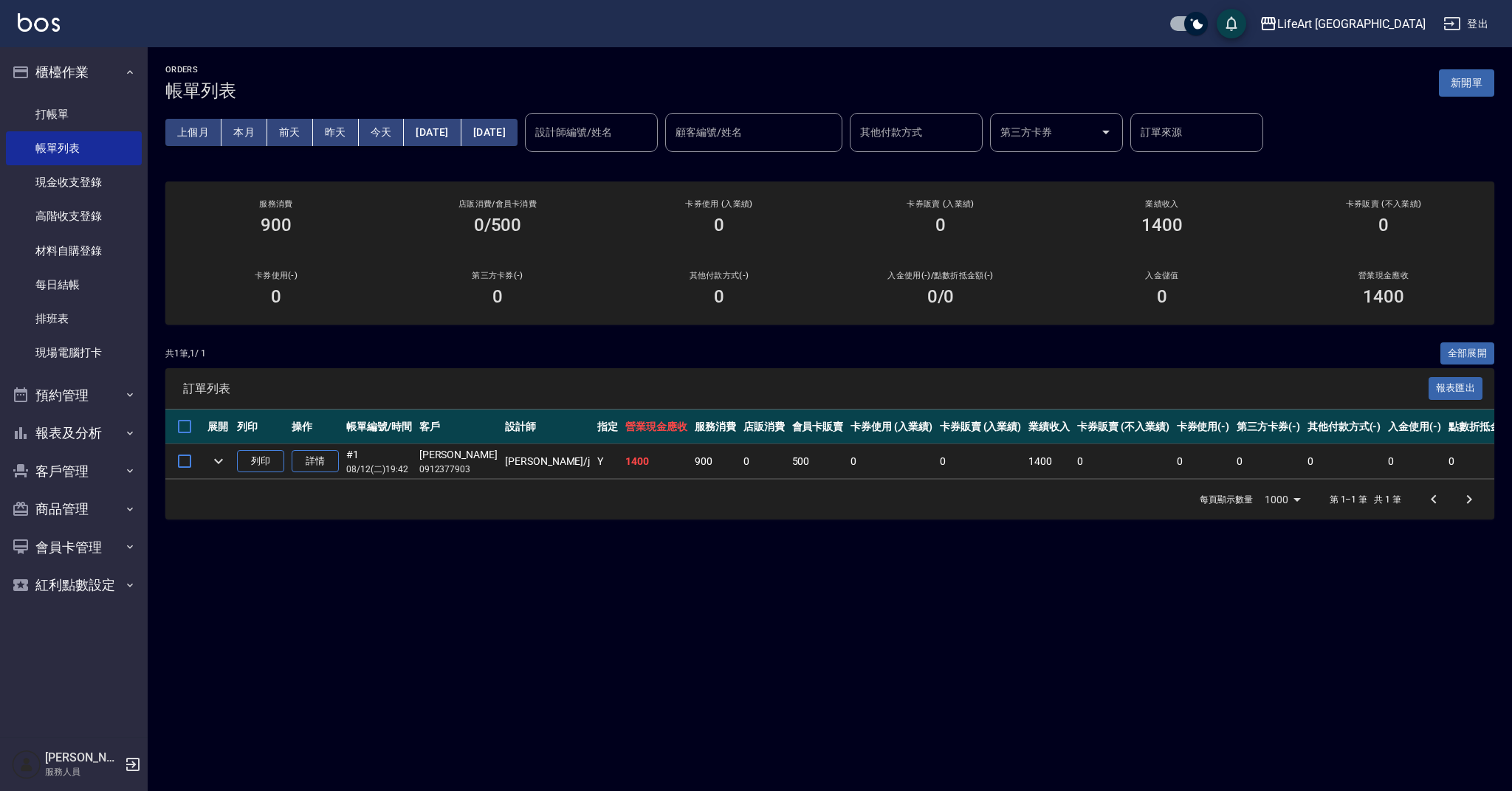
click at [629, 373] on div "訂單列表 報表匯出" at bounding box center [830, 388] width 1329 height 41
